Goal: Navigation & Orientation: Find specific page/section

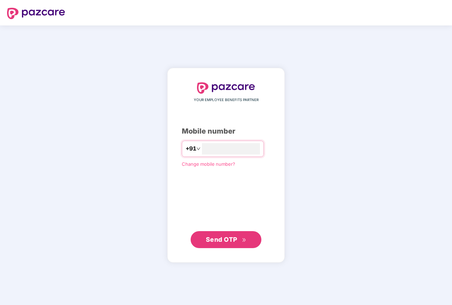
type input "**********"
click at [208, 237] on span "Send OTP" at bounding box center [221, 239] width 31 height 7
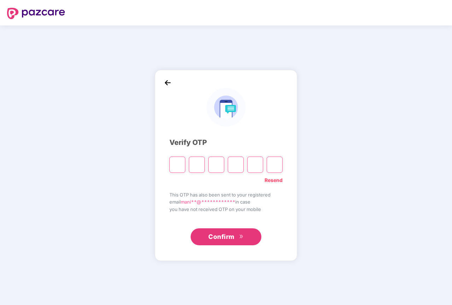
type input "*"
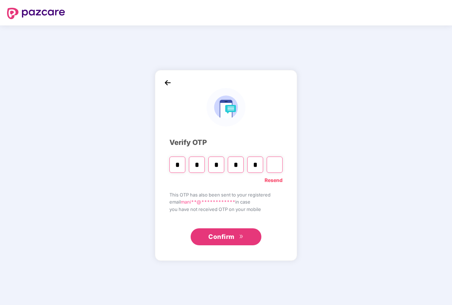
type input "*"
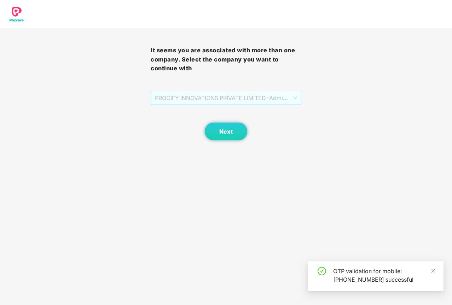
click at [174, 96] on span "PROCIFY INNOVATIONS PRIVATE LIMITED - Admin - ADMIN" at bounding box center [226, 97] width 142 height 13
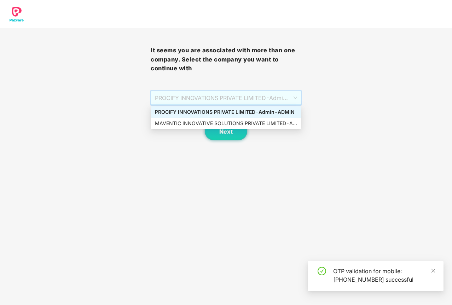
click at [179, 112] on div "PROCIFY INNOVATIONS PRIVATE LIMITED - Admin - ADMIN" at bounding box center [226, 112] width 142 height 8
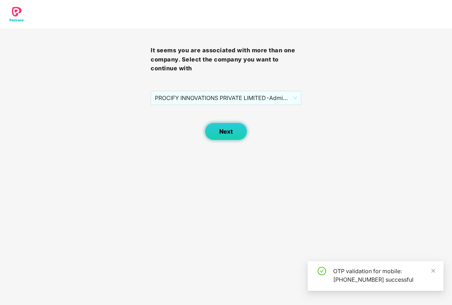
click at [225, 128] on span "Next" at bounding box center [225, 131] width 13 height 7
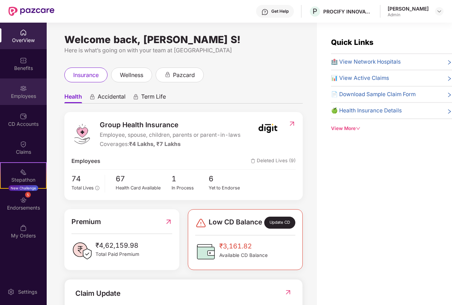
click at [24, 92] on img at bounding box center [23, 88] width 7 height 7
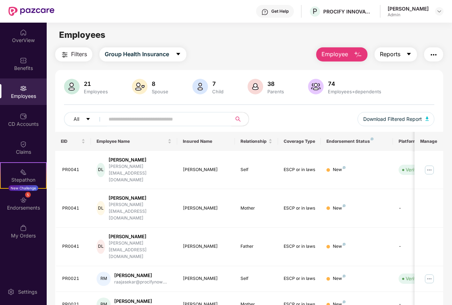
click at [411, 53] on icon "caret-down" at bounding box center [409, 54] width 4 height 2
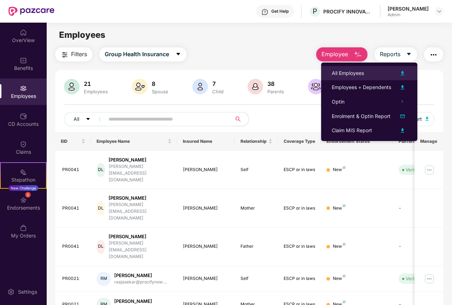
click at [364, 72] on div "All Employees" at bounding box center [348, 73] width 32 height 8
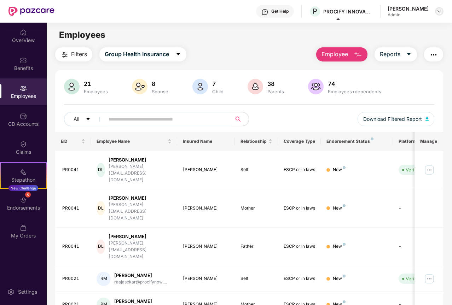
click at [439, 12] on img at bounding box center [440, 11] width 6 height 6
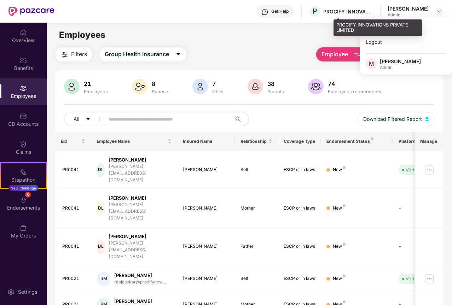
click at [368, 11] on div "PROCIFY INNOVATIONS PRIVATE LIMITED" at bounding box center [348, 11] width 50 height 7
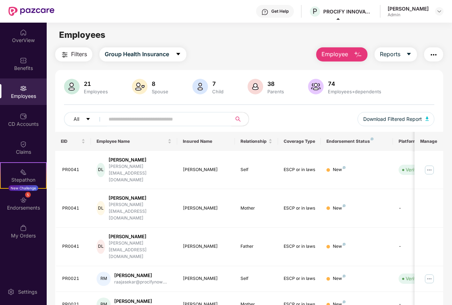
click at [339, 19] on span at bounding box center [339, 19] width 4 height 2
click at [321, 11] on span "P" at bounding box center [315, 11] width 12 height 12
click at [321, 13] on span "P" at bounding box center [315, 11] width 12 height 12
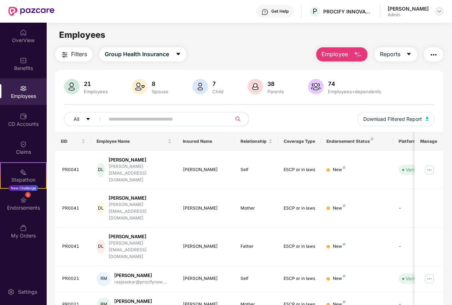
click at [439, 12] on img at bounding box center [440, 11] width 6 height 6
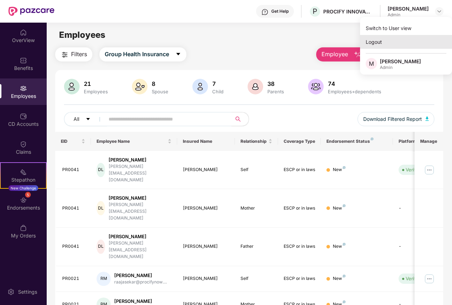
click at [379, 43] on div "Logout" at bounding box center [406, 42] width 92 height 14
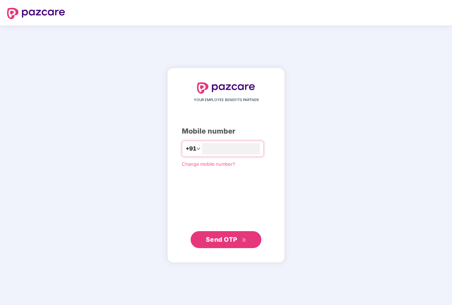
type input "**********"
click at [227, 238] on span "Send OTP" at bounding box center [221, 239] width 31 height 7
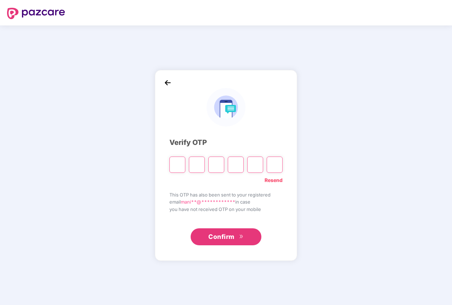
type input "*"
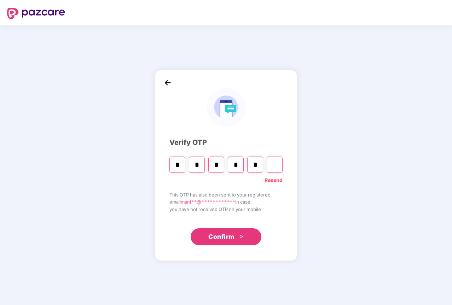
type input "*"
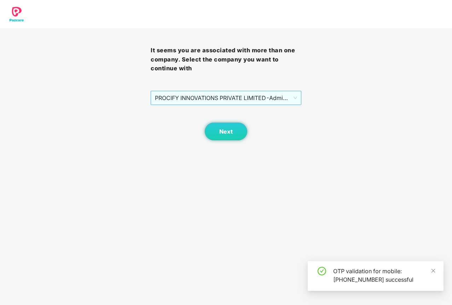
click at [193, 98] on span "PROCIFY INNOVATIONS PRIVATE LIMITED - Admin - ADMIN" at bounding box center [226, 97] width 142 height 13
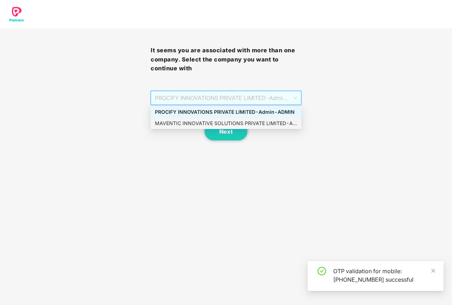
click at [178, 123] on div "MAVENTIC INNOVATIVE SOLUTIONS PRIVATE LIMITED - Admin - ADMIN" at bounding box center [226, 124] width 142 height 8
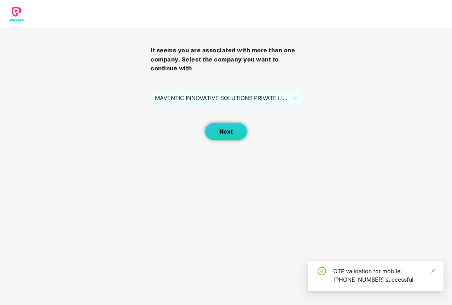
click at [227, 131] on span "Next" at bounding box center [225, 131] width 13 height 7
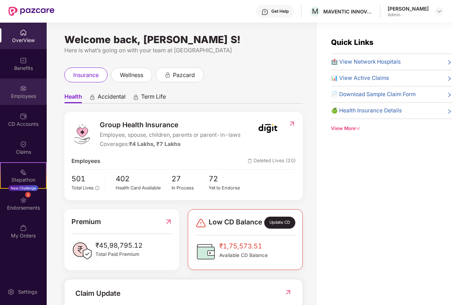
click at [29, 95] on div "Employees" at bounding box center [23, 96] width 47 height 7
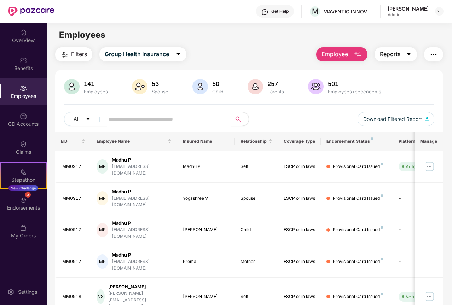
click at [408, 55] on icon "caret-down" at bounding box center [409, 54] width 6 height 6
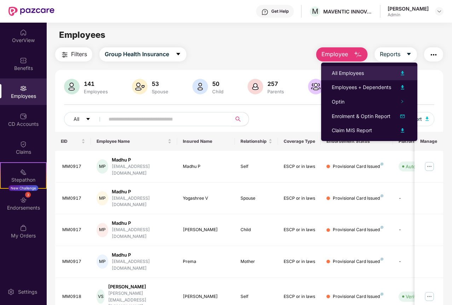
click at [376, 74] on div "All Employees" at bounding box center [369, 73] width 75 height 8
